Goal: Information Seeking & Learning: Learn about a topic

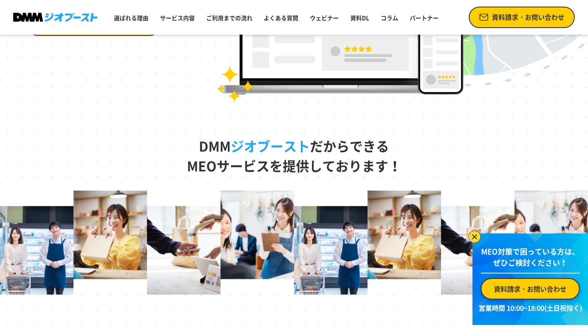
scroll to position [260, 0]
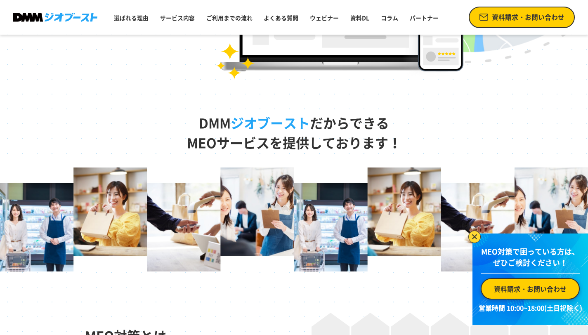
click at [474, 238] on img at bounding box center [474, 237] width 12 height 12
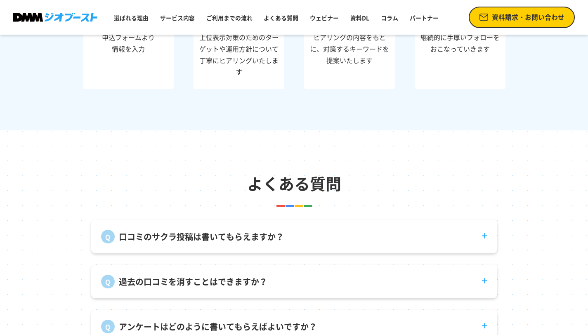
scroll to position [2799, 0]
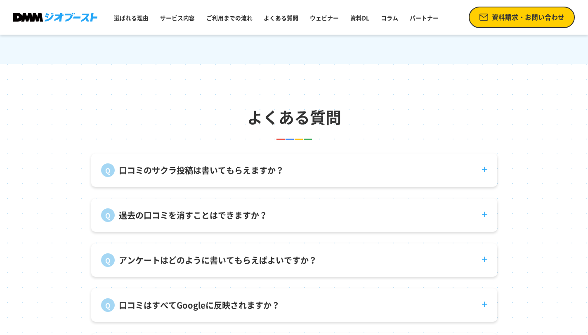
click at [317, 160] on dt "口コミのサクラ投稿は書いてもらえますか？" at bounding box center [294, 165] width 406 height 24
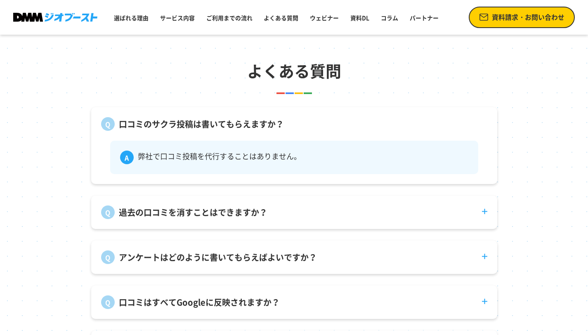
scroll to position [2903, 0]
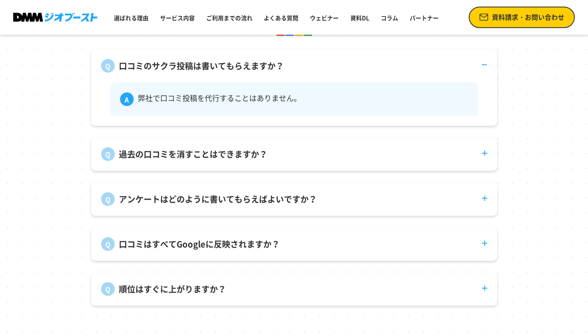
click at [313, 151] on dt "過去の口コミを消すことはできますか？" at bounding box center [294, 149] width 406 height 24
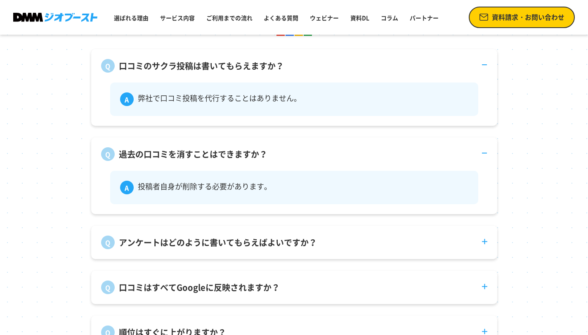
click at [313, 153] on dt "過去の口コミを消すことはできますか？" at bounding box center [294, 149] width 406 height 24
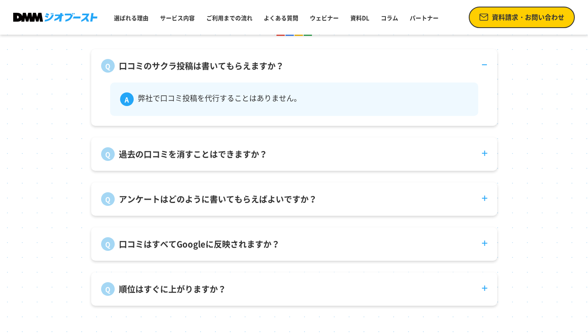
click at [311, 73] on dt "口コミのサクラ投稿は書いてもらえますか？" at bounding box center [294, 61] width 406 height 24
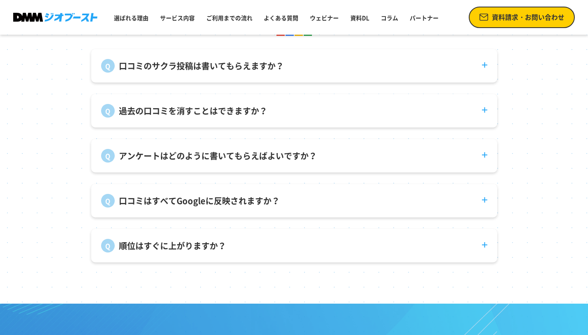
click at [307, 162] on p "アンケートはどのように書いてもらえばよいですか？" at bounding box center [218, 156] width 198 height 12
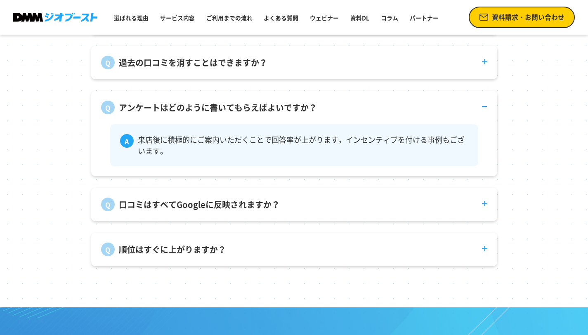
click at [324, 198] on dt "口コミはすべてGoogleに反映されますか？" at bounding box center [294, 200] width 406 height 24
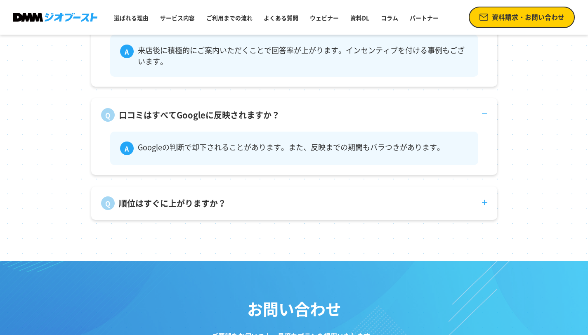
click at [322, 210] on dt "順位はすぐに上がりますか？" at bounding box center [294, 198] width 406 height 24
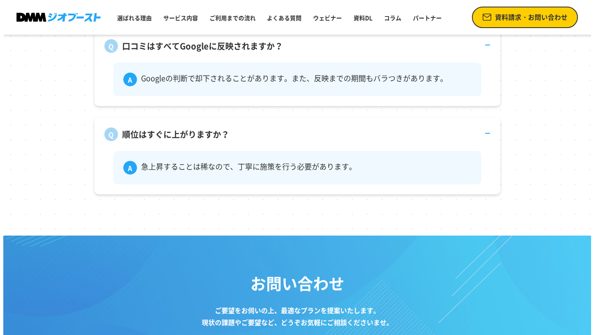
scroll to position [3109, 0]
